Goal: Find contact information: Find phone number

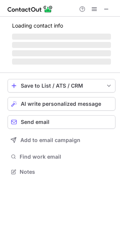
scroll to position [158, 120]
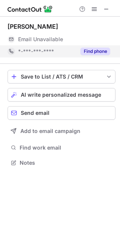
click at [96, 52] on button "Find phone" at bounding box center [96, 52] width 30 height 8
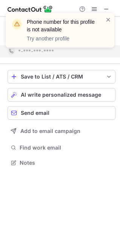
scroll to position [146, 120]
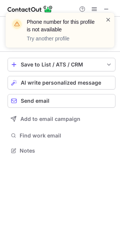
click at [109, 19] on span at bounding box center [109, 20] width 6 height 8
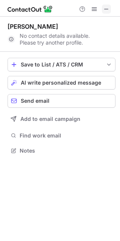
click at [107, 10] on span at bounding box center [107, 9] width 6 height 6
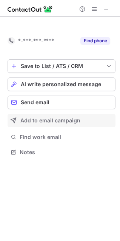
scroll to position [135, 120]
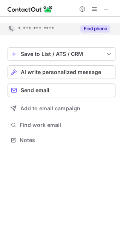
click at [93, 31] on button "Find phone" at bounding box center [96, 29] width 30 height 8
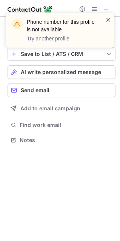
click at [107, 22] on span at bounding box center [109, 20] width 6 height 8
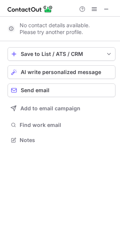
click at [107, 9] on div "Phone number for this profile is not available Try another profile" at bounding box center [60, 12] width 121 height 15
click at [107, 9] on span at bounding box center [107, 9] width 6 height 6
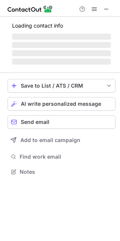
scroll to position [158, 120]
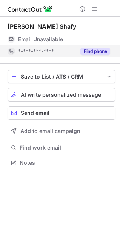
click at [90, 53] on button "Find phone" at bounding box center [96, 52] width 30 height 8
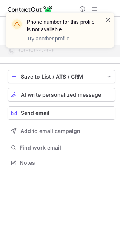
click at [108, 22] on span at bounding box center [109, 20] width 6 height 8
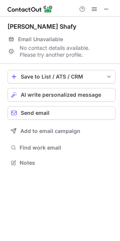
click at [107, 9] on div "Phone number for this profile is not available Try another profile" at bounding box center [60, 12] width 121 height 15
click at [107, 9] on span at bounding box center [107, 9] width 6 height 6
